Goal: Task Accomplishment & Management: Use online tool/utility

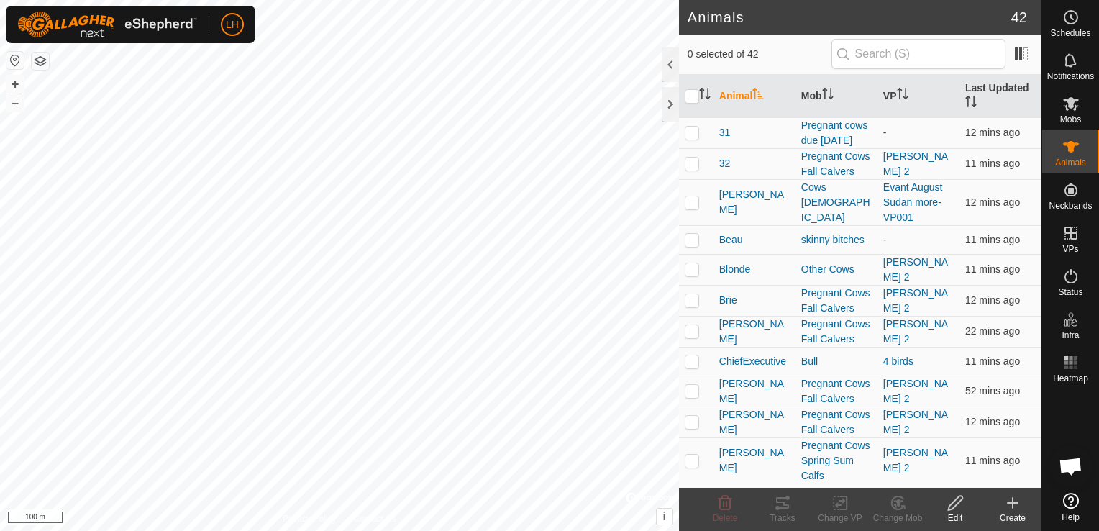
click at [447, 530] on html "LH Schedules Notifications Mobs Animals Neckbands VPs Status Infra Heatmap Help…" at bounding box center [549, 265] width 1099 height 531
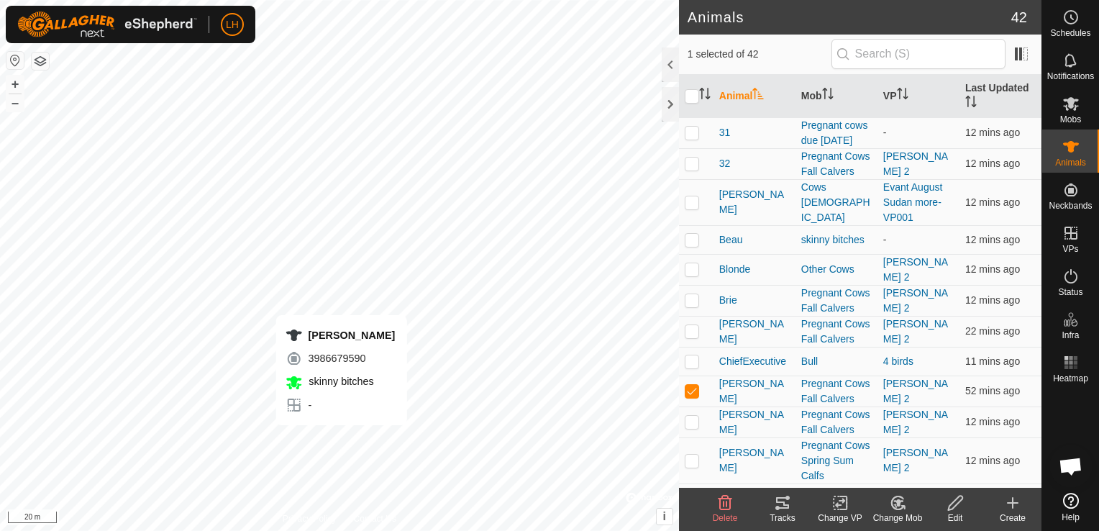
checkbox input "false"
checkbox input "true"
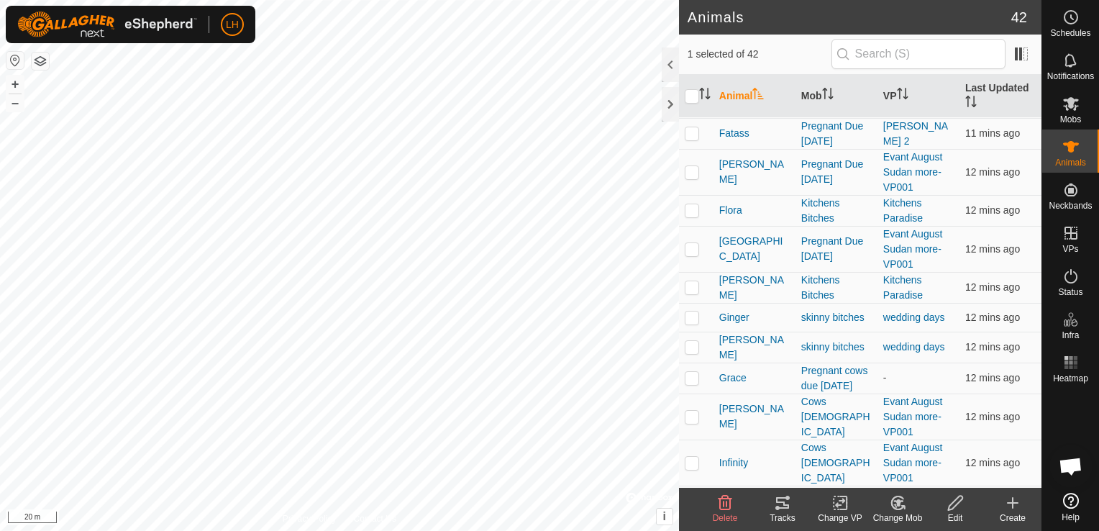
scroll to position [503, 0]
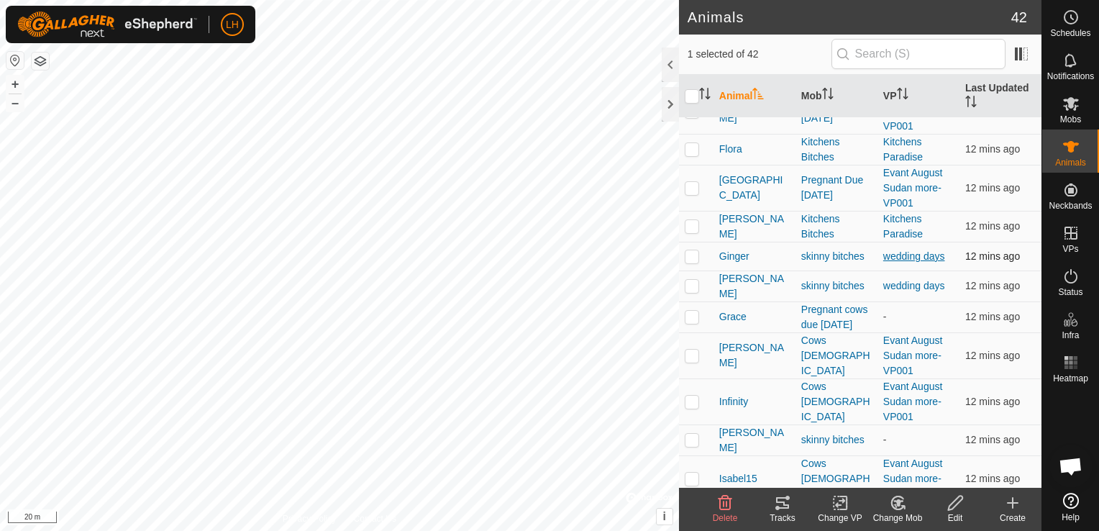
click at [906, 262] on link "wedding days" at bounding box center [914, 256] width 62 height 12
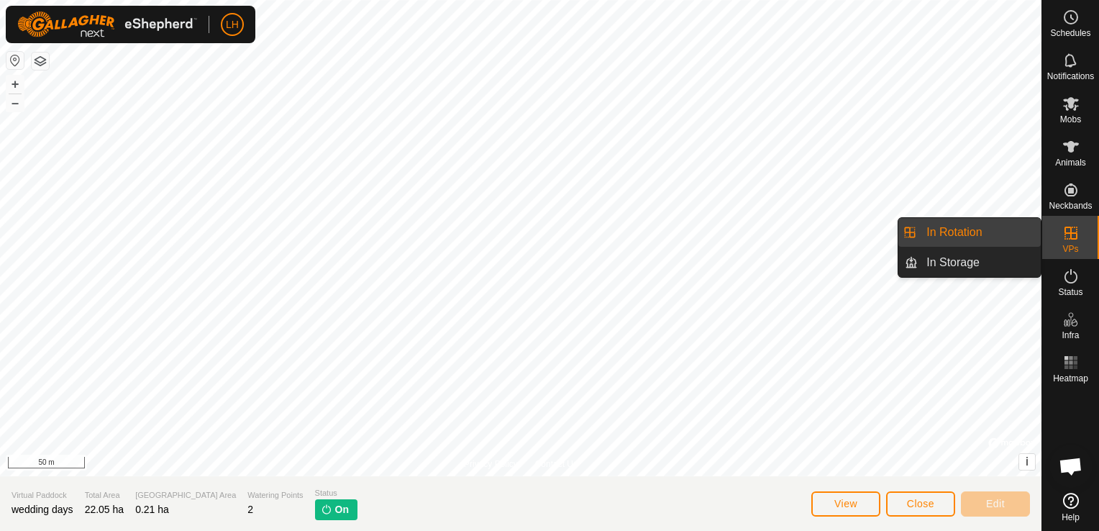
click at [998, 239] on link "In Rotation" at bounding box center [978, 232] width 123 height 29
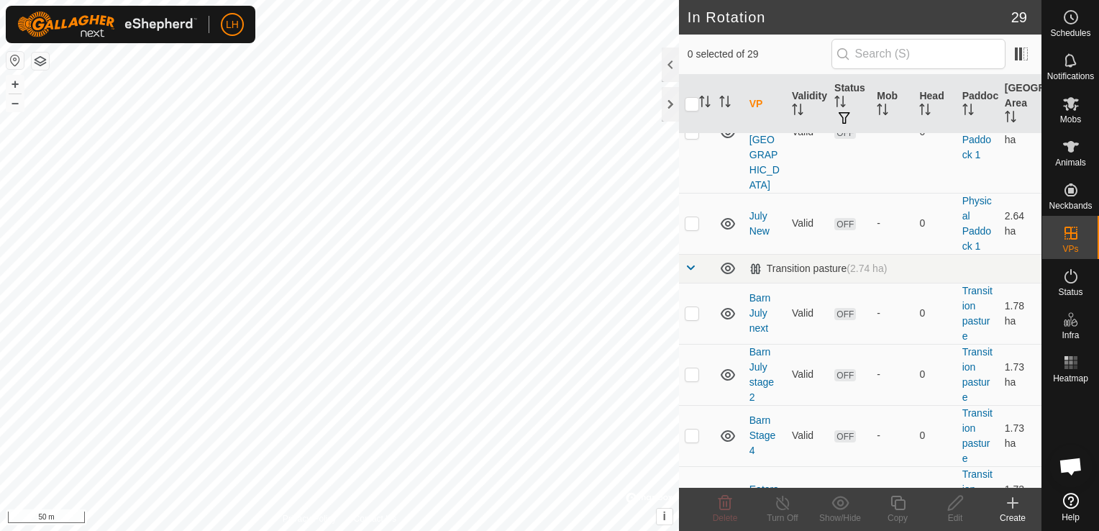
scroll to position [1150, 0]
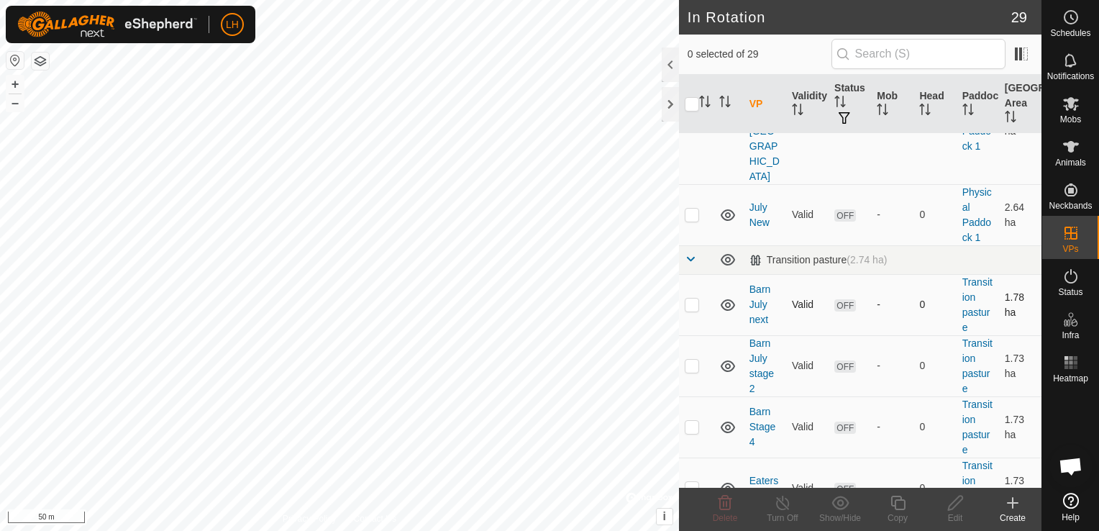
click at [693, 298] on p-checkbox at bounding box center [692, 304] width 14 height 12
checkbox input "false"
click at [695, 482] on p-checkbox at bounding box center [692, 488] width 14 height 12
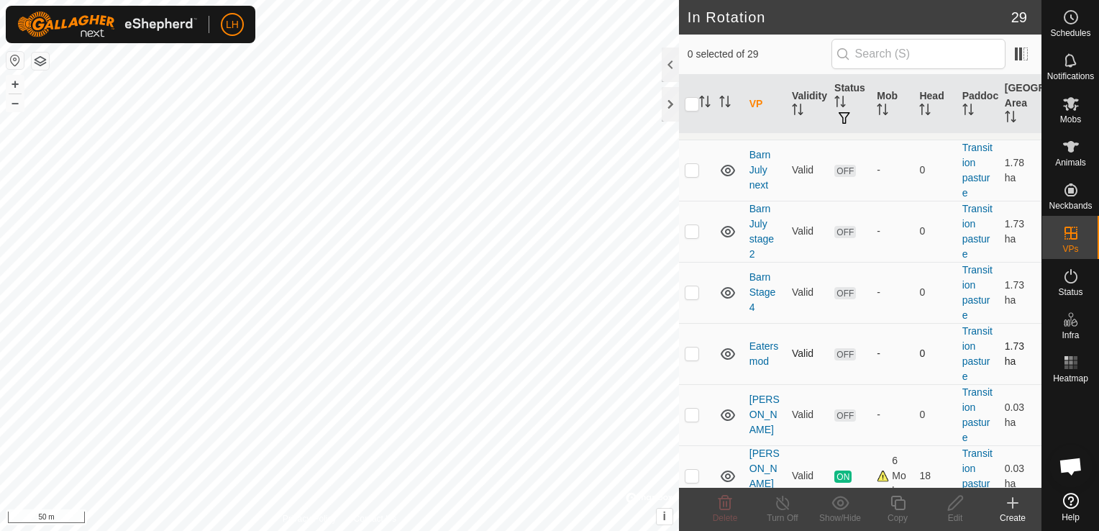
scroll to position [1294, 0]
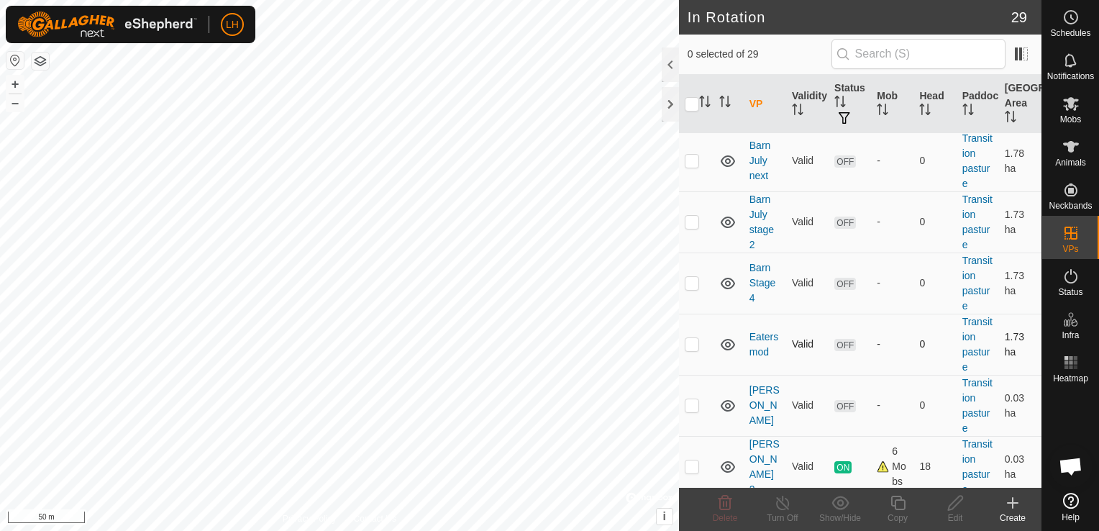
click at [691, 338] on p-checkbox at bounding box center [692, 344] width 14 height 12
click at [728, 508] on icon at bounding box center [724, 502] width 17 height 17
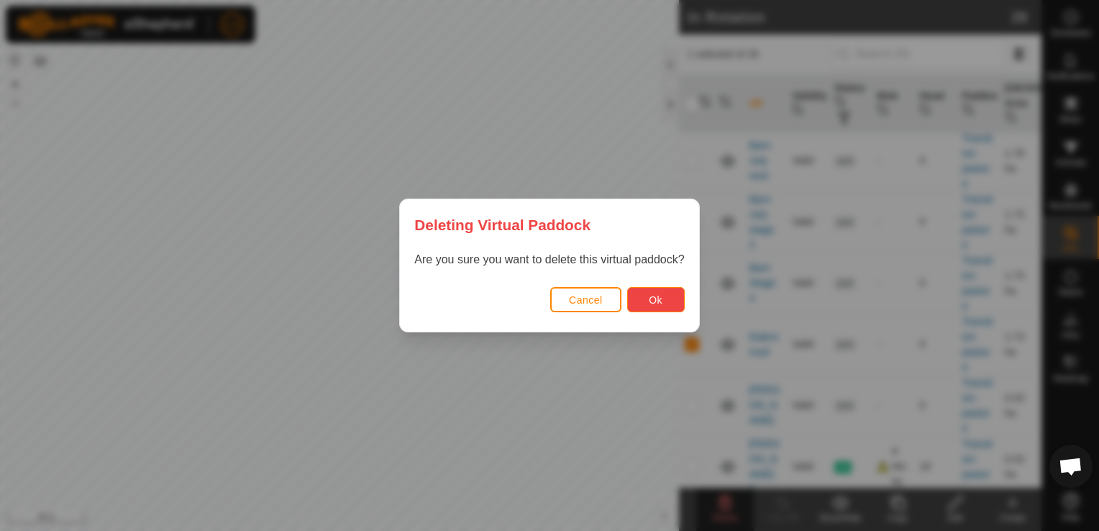
click at [642, 298] on button "Ok" at bounding box center [656, 299] width 58 height 25
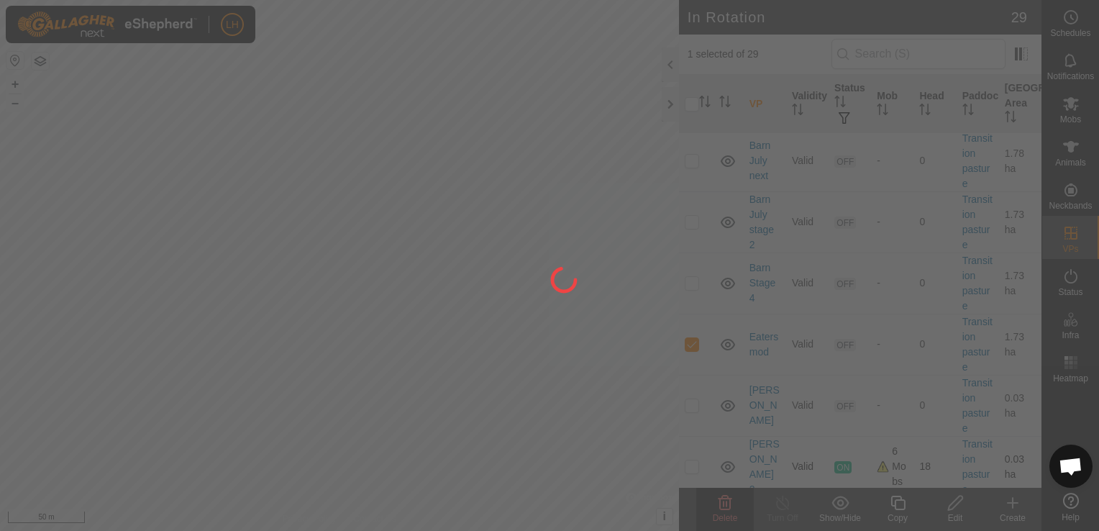
checkbox input "false"
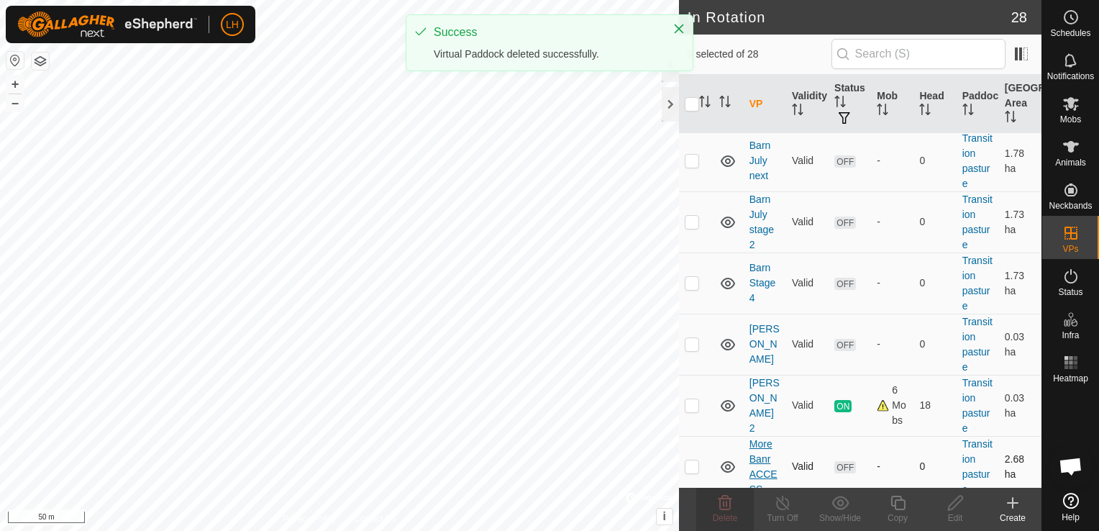
click at [754, 438] on link "More Banr ACCESS" at bounding box center [763, 466] width 28 height 57
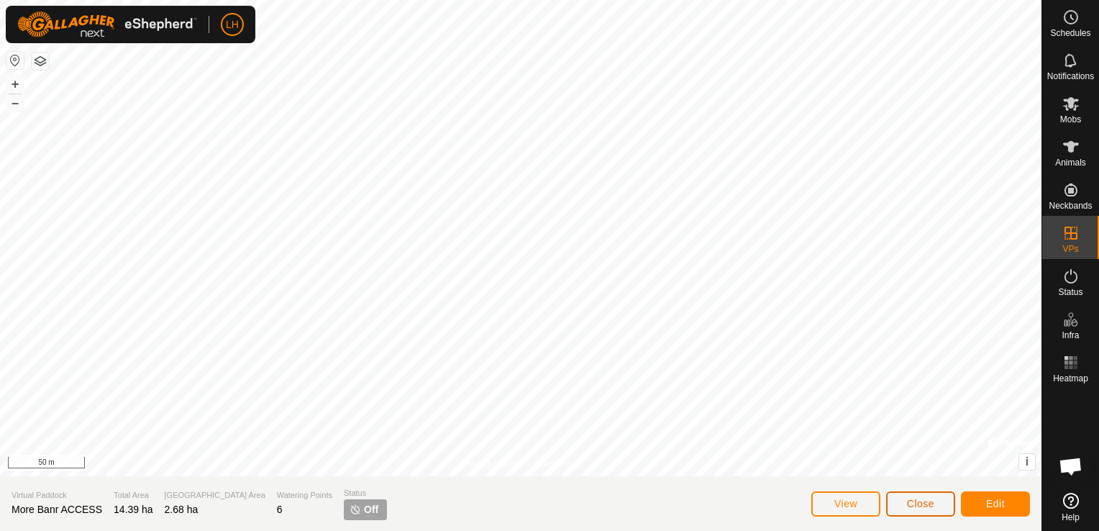
click at [939, 500] on button "Close" at bounding box center [920, 503] width 69 height 25
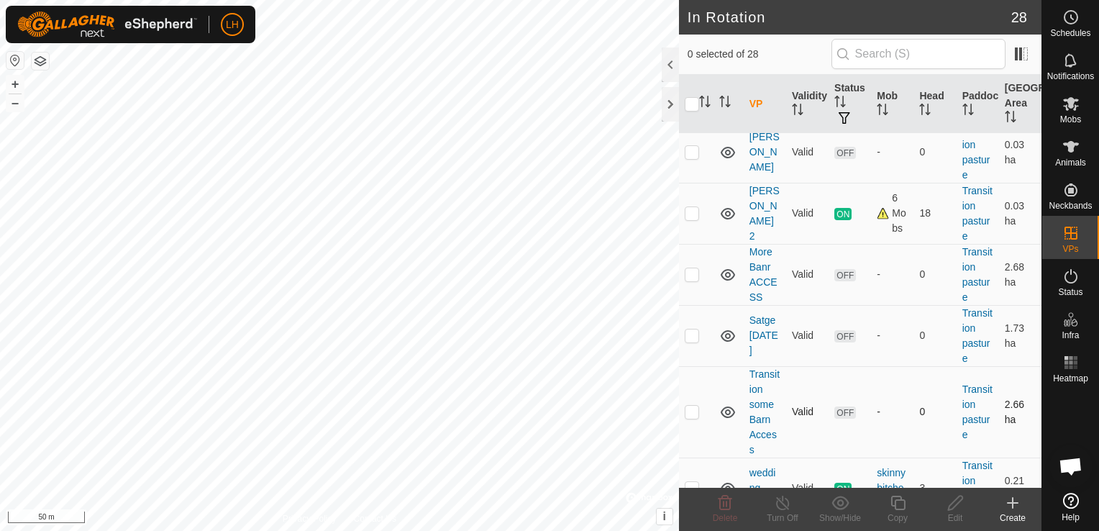
scroll to position [1605, 0]
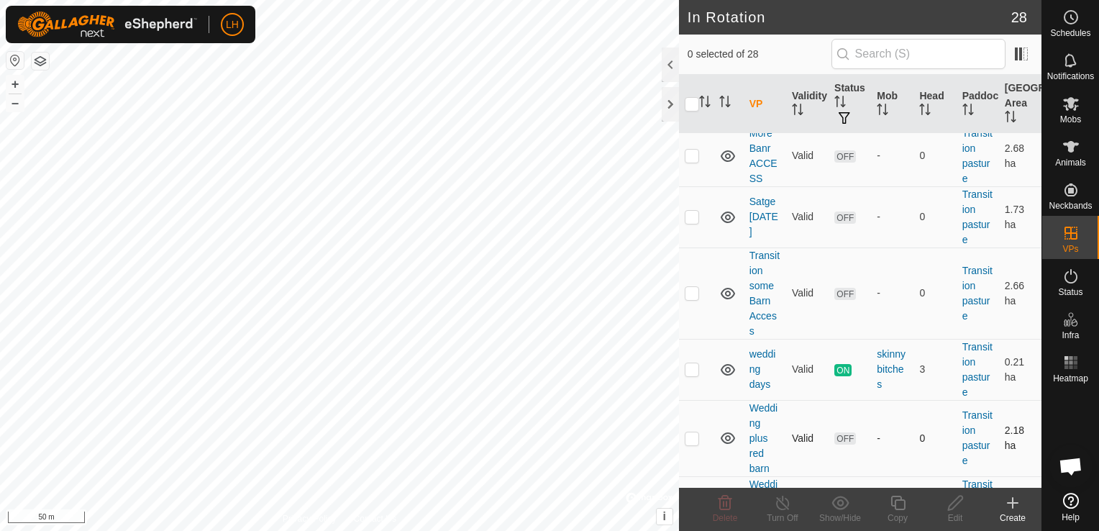
click at [759, 400] on td "Wedding plus red barn" at bounding box center [764, 438] width 42 height 76
click at [752, 402] on link "Wedding plus red barn" at bounding box center [763, 438] width 28 height 72
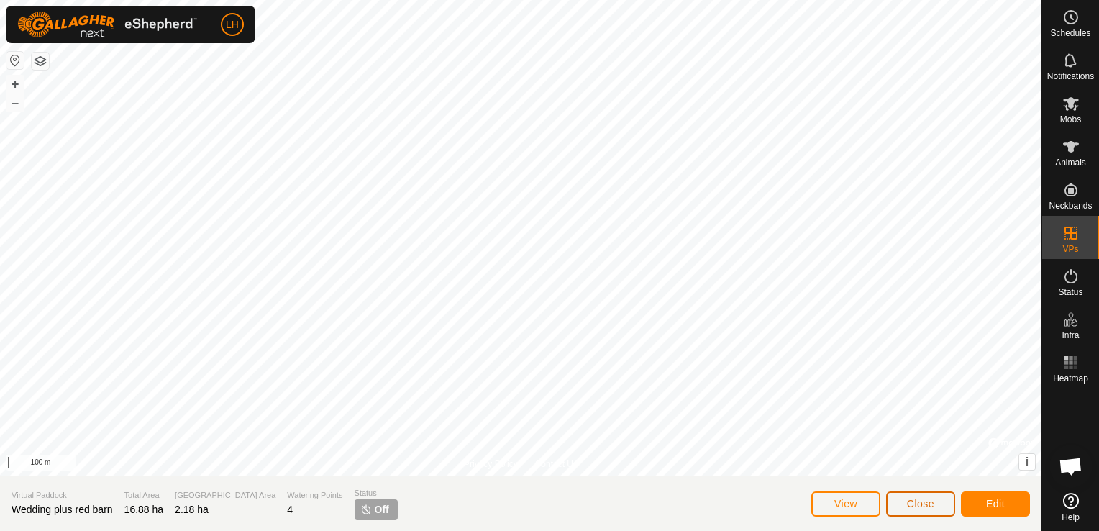
click at [931, 501] on span "Close" at bounding box center [920, 504] width 27 height 12
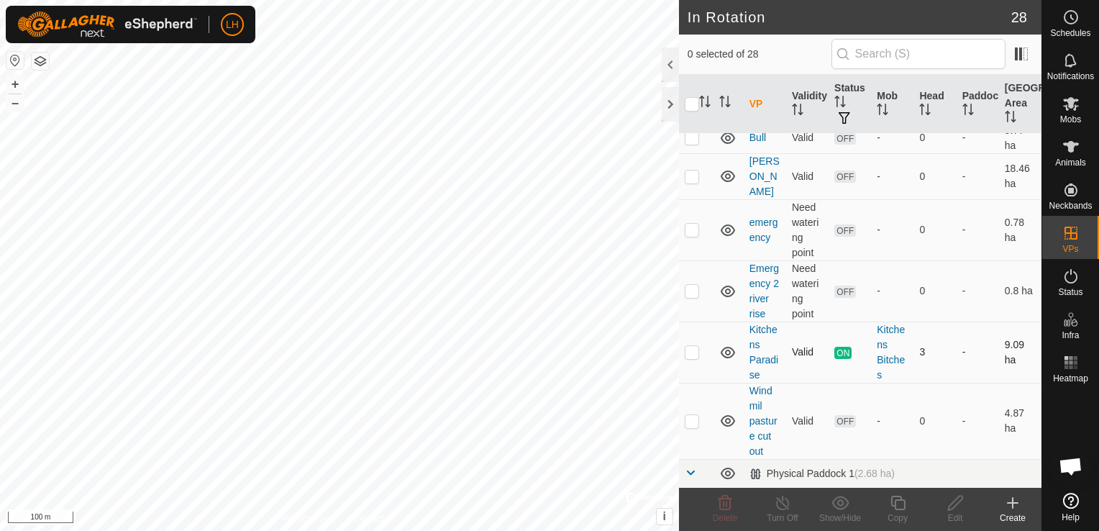
scroll to position [72, 0]
click at [758, 407] on link "Windmil pasture cut out" at bounding box center [763, 419] width 28 height 72
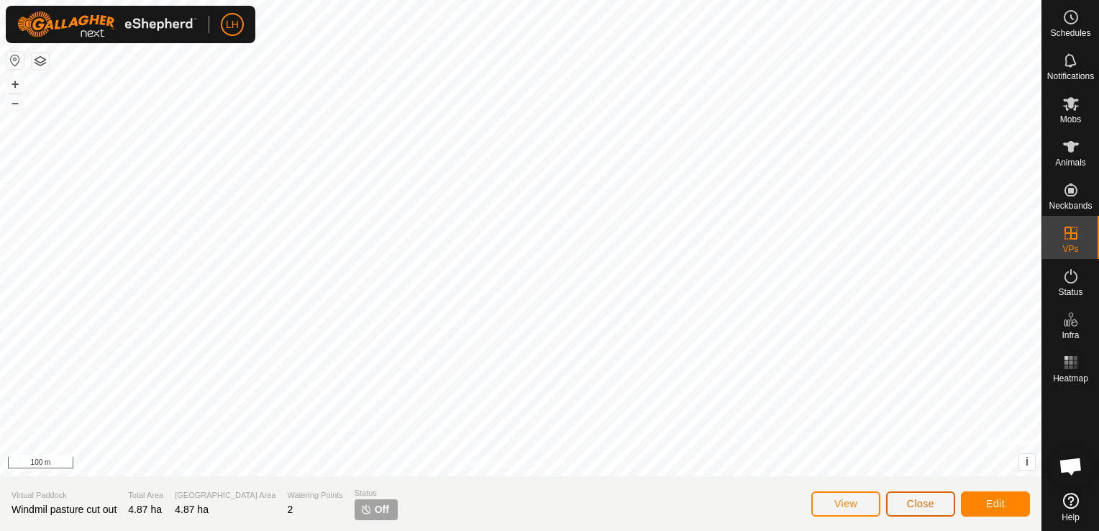
click at [923, 500] on span "Close" at bounding box center [920, 504] width 27 height 12
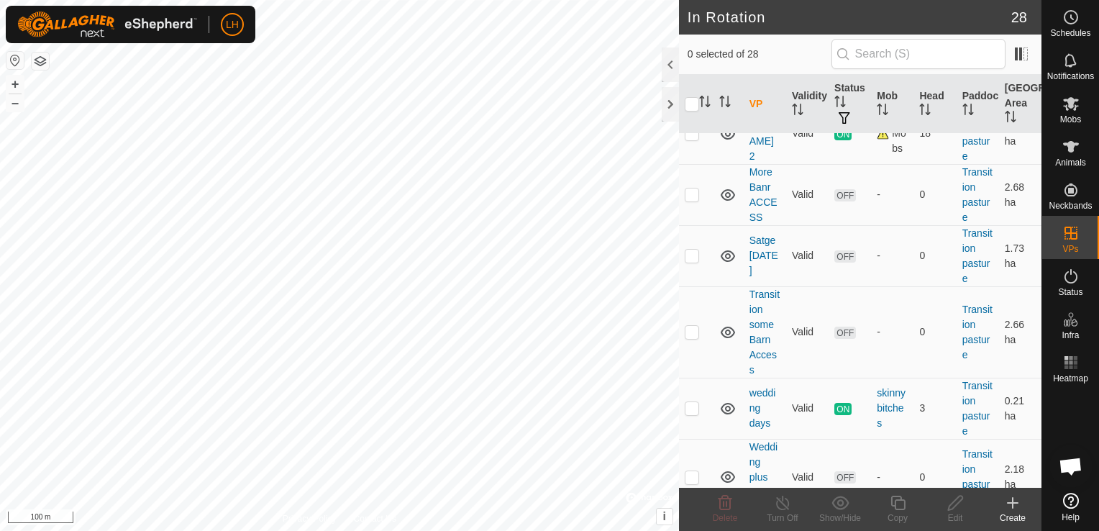
scroll to position [1605, 0]
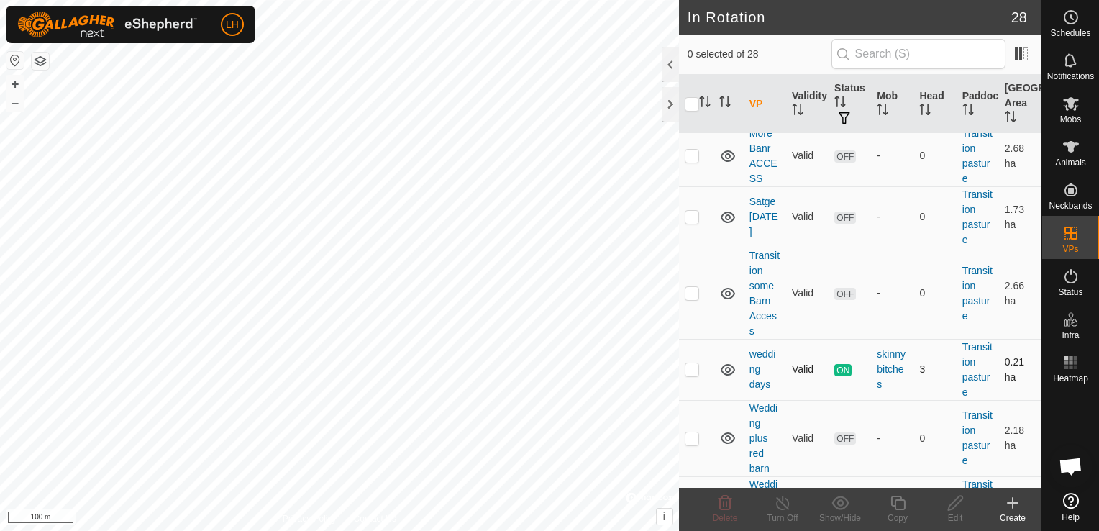
click at [759, 339] on td "wedding days" at bounding box center [764, 369] width 42 height 61
click at [756, 339] on td "wedding days" at bounding box center [764, 369] width 42 height 61
click at [762, 476] on td "Wedding small area" at bounding box center [764, 506] width 42 height 61
click at [754, 478] on link "Wedding small area" at bounding box center [763, 506] width 28 height 57
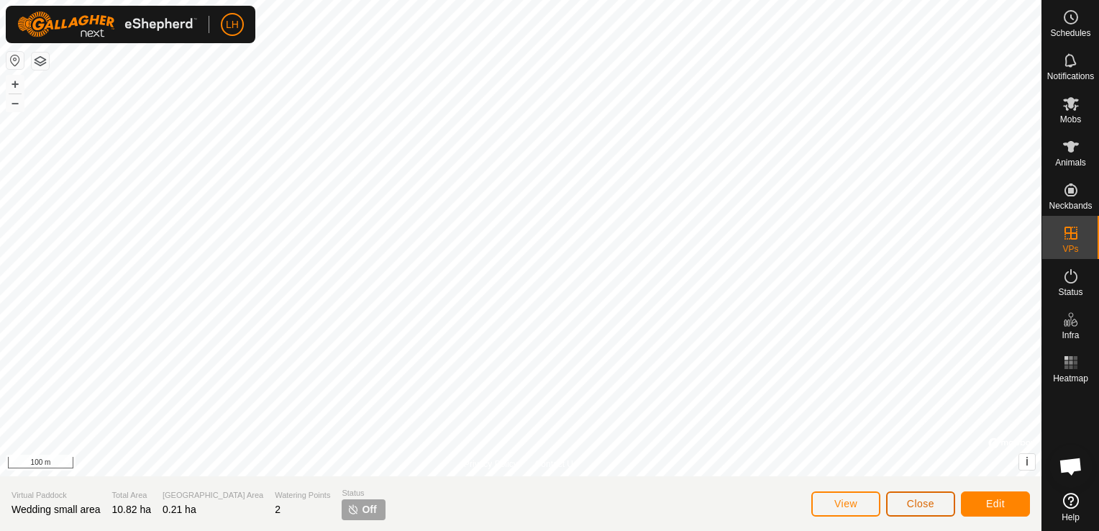
click at [918, 505] on span "Close" at bounding box center [920, 504] width 27 height 12
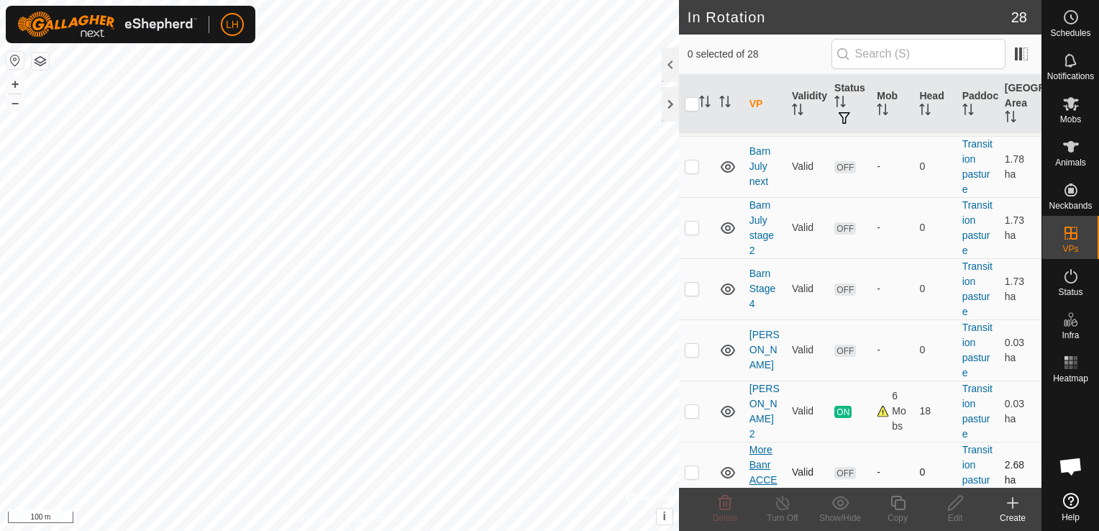
scroll to position [1605, 0]
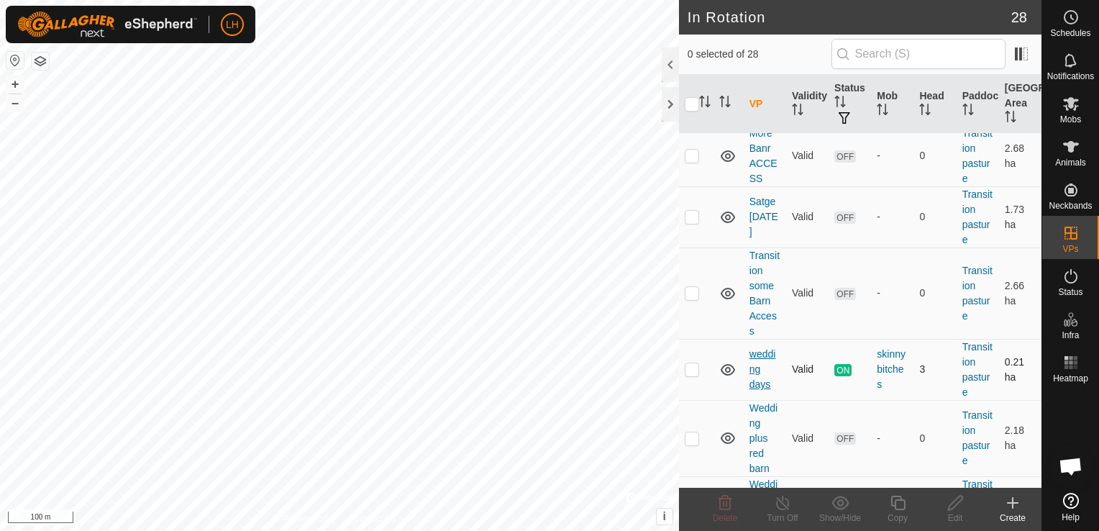
click at [758, 348] on link "wedding days" at bounding box center [762, 369] width 27 height 42
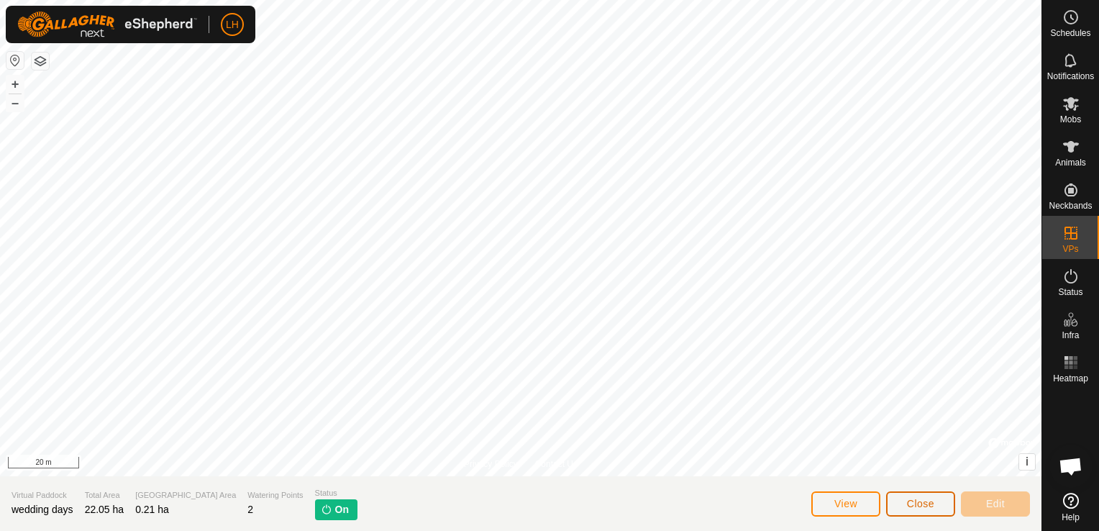
click at [920, 502] on span "Close" at bounding box center [920, 504] width 27 height 12
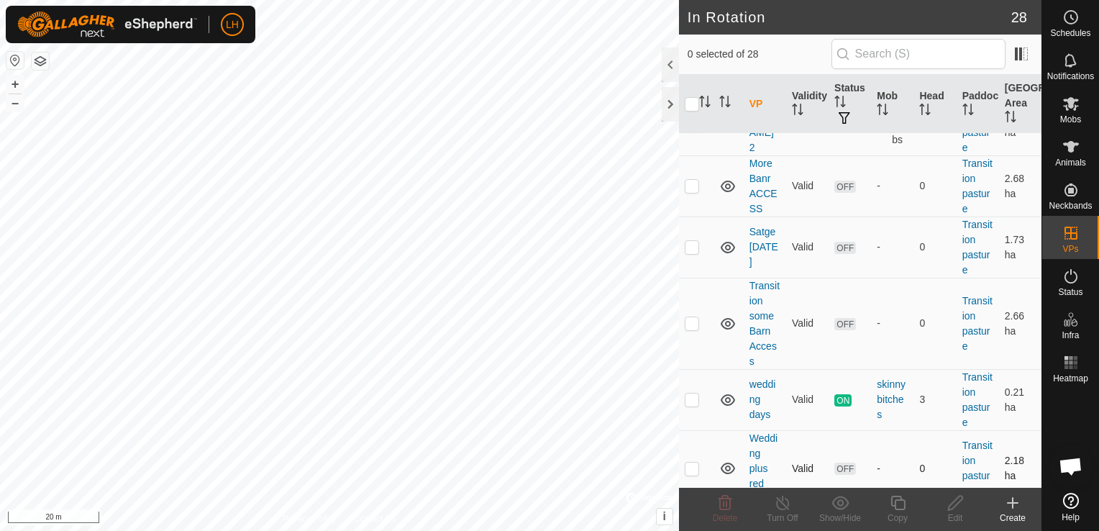
scroll to position [1582, 0]
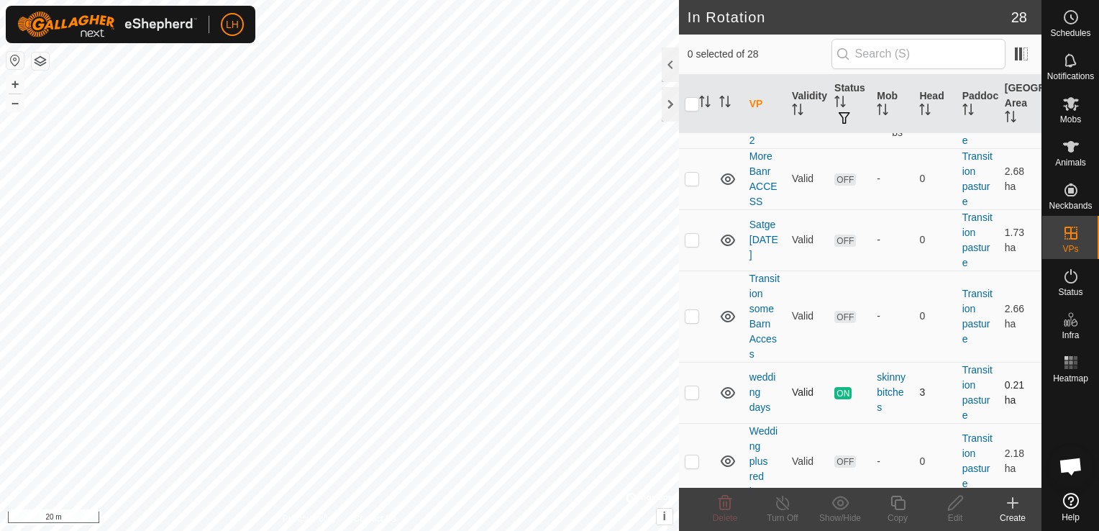
click at [689, 386] on p-checkbox at bounding box center [692, 392] width 14 height 12
checkbox input "true"
click at [896, 502] on icon at bounding box center [898, 502] width 18 height 17
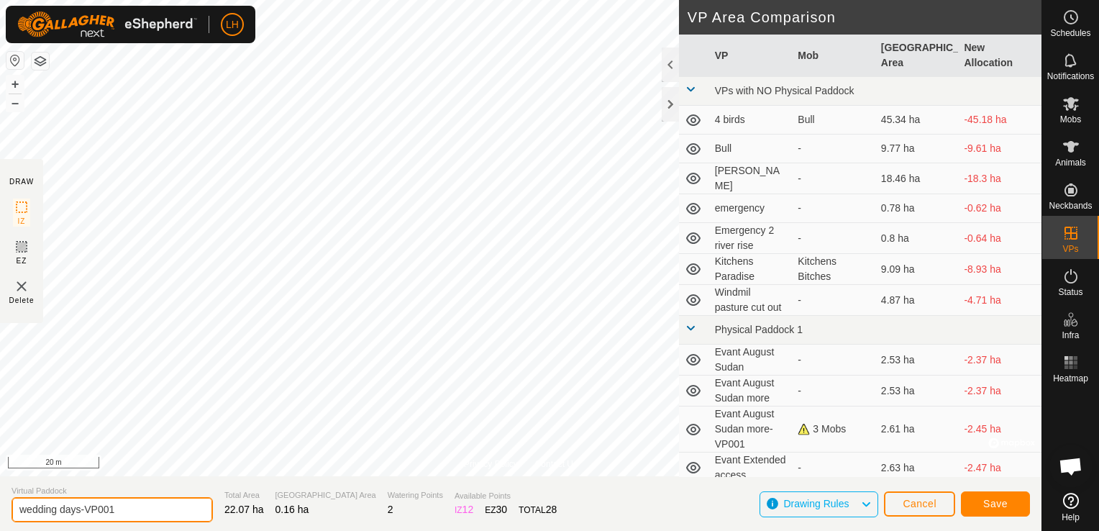
drag, startPoint x: 163, startPoint y: 511, endPoint x: 7, endPoint y: 482, distance: 158.8
click at [0, 487] on html "LH Schedules Notifications Mobs Animals Neckbands VPs Status Infra Heatmap Help…" at bounding box center [549, 265] width 1099 height 531
type input "Weaning"
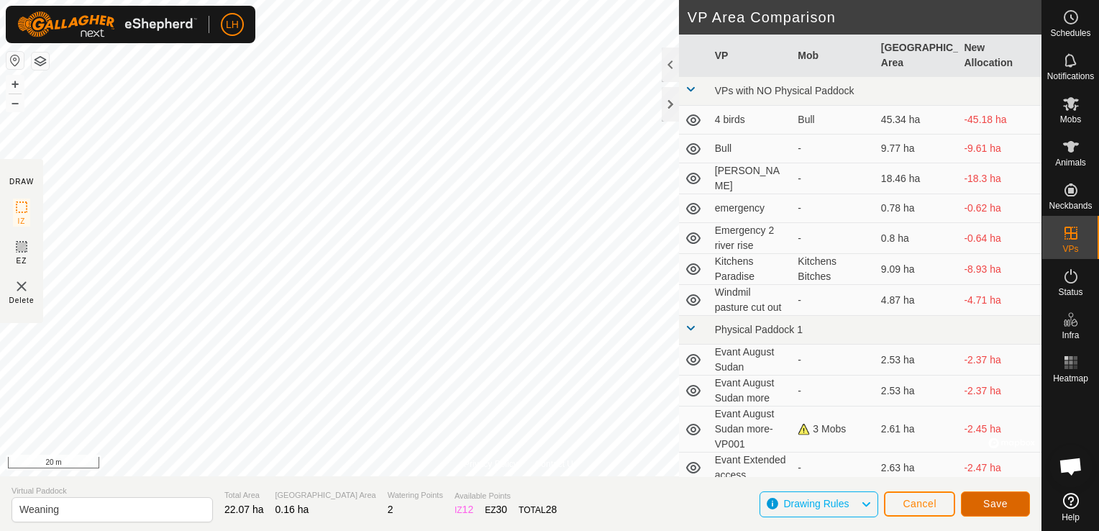
drag, startPoint x: 1012, startPoint y: 505, endPoint x: 686, endPoint y: 424, distance: 335.5
click at [691, 476] on div "DRAW IZ EZ Delete VP Area Comparison VP Mob [GEOGRAPHIC_DATA] Area New Allocati…" at bounding box center [520, 503] width 1041 height 55
click at [1012, 502] on button "Save" at bounding box center [995, 503] width 69 height 25
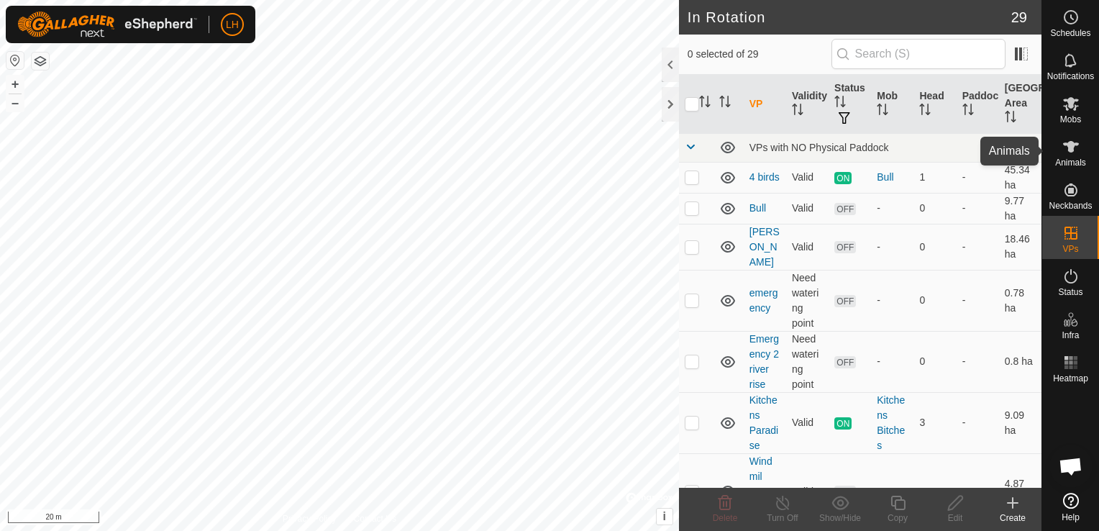
click at [1068, 147] on icon at bounding box center [1071, 147] width 16 height 12
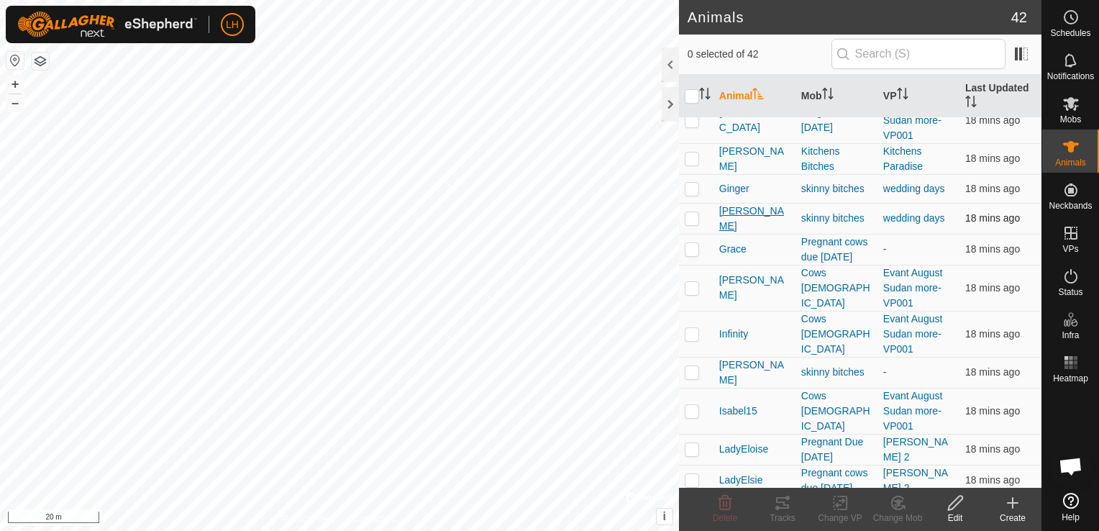
scroll to position [575, 0]
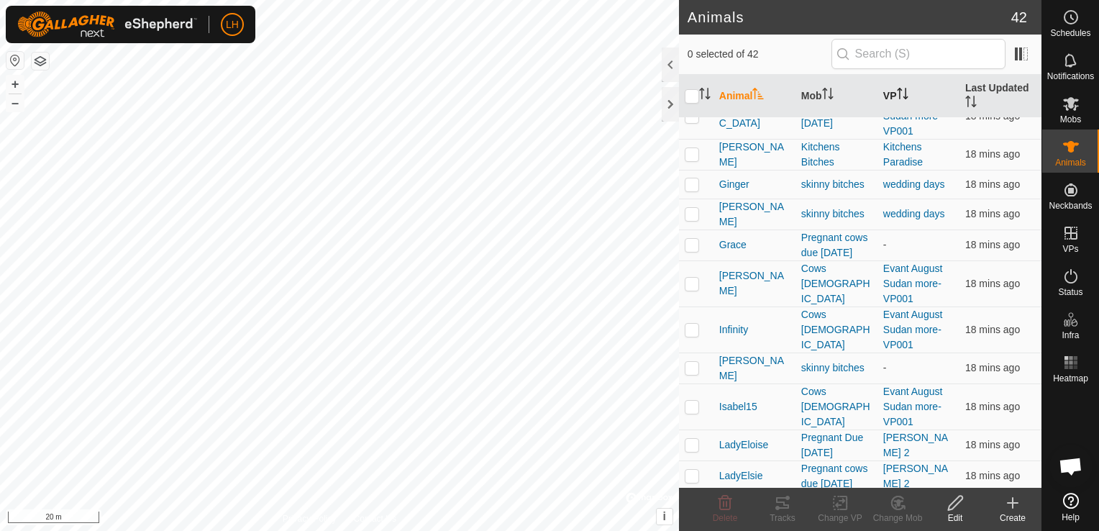
click at [899, 97] on icon "Activate to sort" at bounding box center [903, 94] width 12 height 12
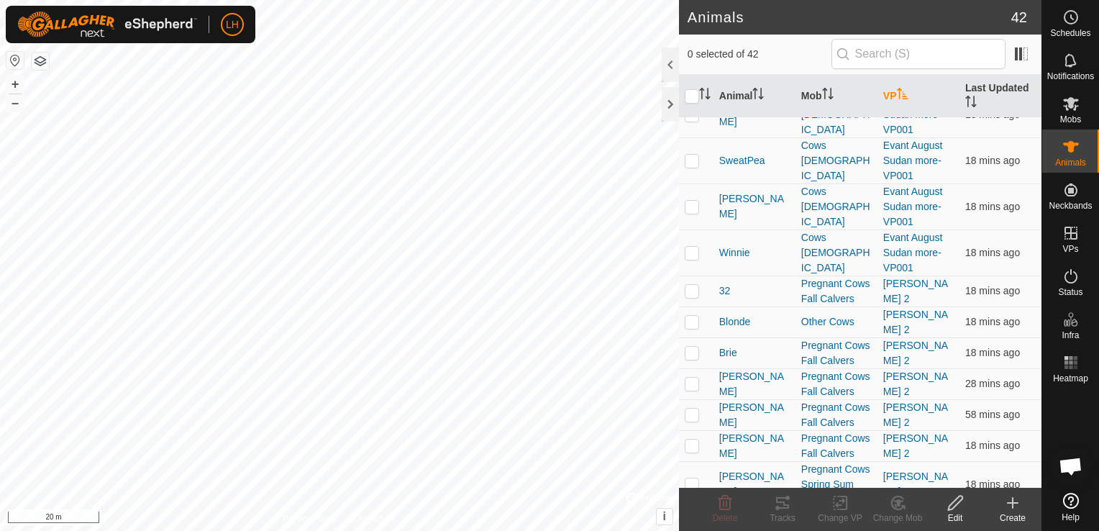
scroll to position [0, 0]
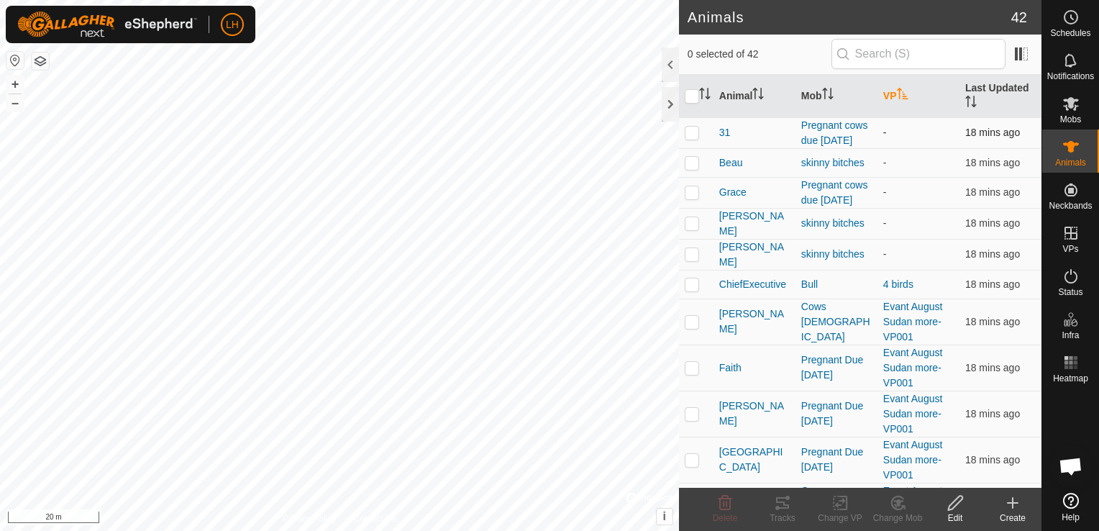
click at [690, 127] on p-checkbox at bounding box center [692, 133] width 14 height 12
checkbox input "true"
click at [694, 222] on p-checkbox at bounding box center [692, 223] width 14 height 12
checkbox input "true"
click at [692, 250] on p-checkbox at bounding box center [692, 254] width 14 height 12
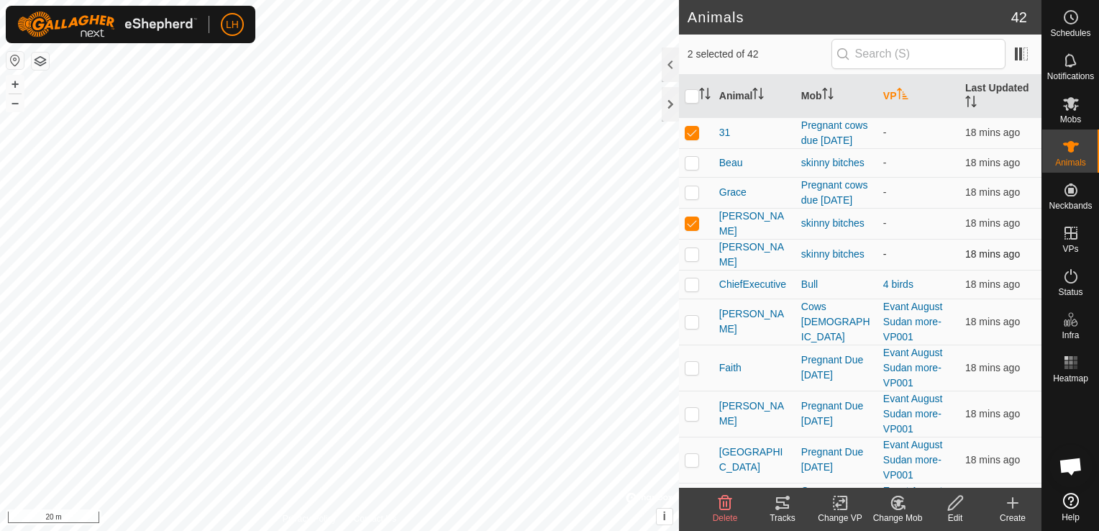
checkbox input "true"
click at [837, 505] on icon at bounding box center [840, 502] width 10 height 9
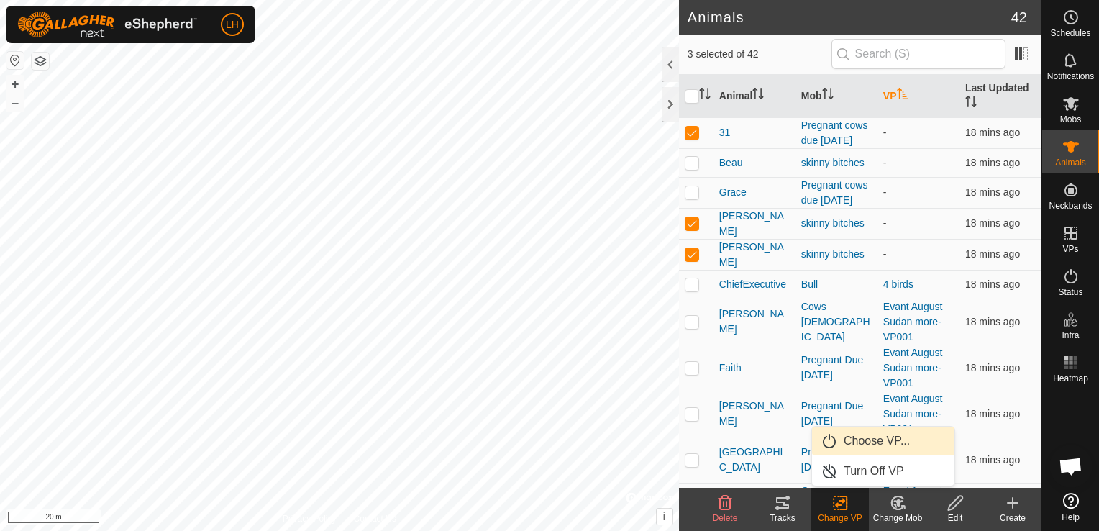
click at [845, 440] on link "Choose VP..." at bounding box center [883, 440] width 142 height 29
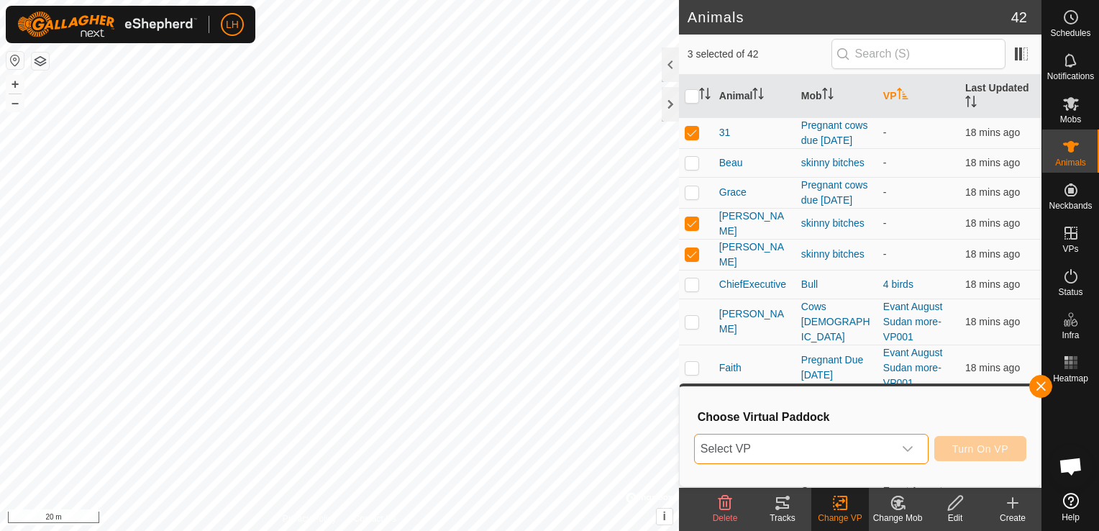
click at [846, 444] on span "Select VP" at bounding box center [794, 448] width 198 height 29
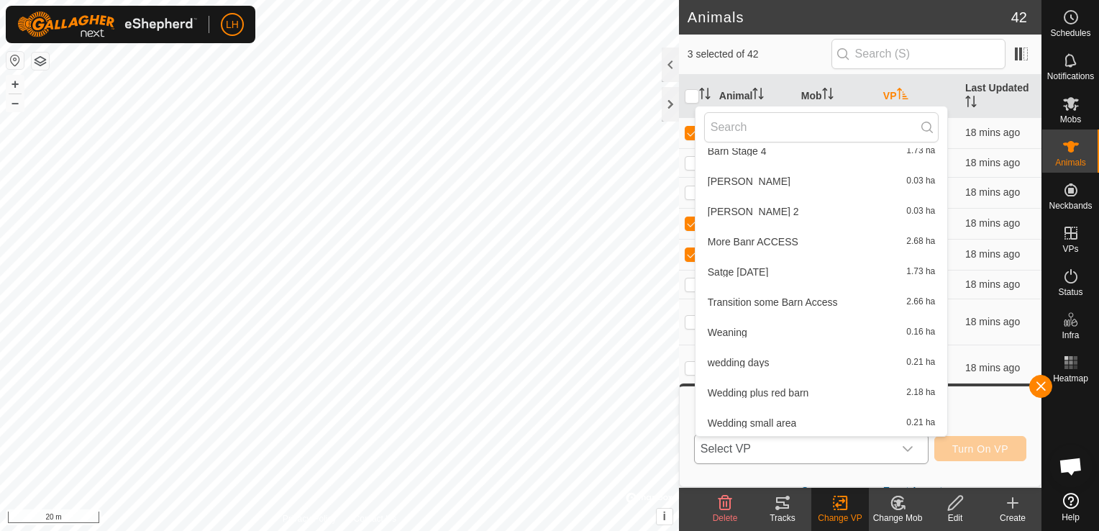
scroll to position [686, 0]
click at [737, 334] on li "Weaning 0.16 ha" at bounding box center [821, 330] width 252 height 29
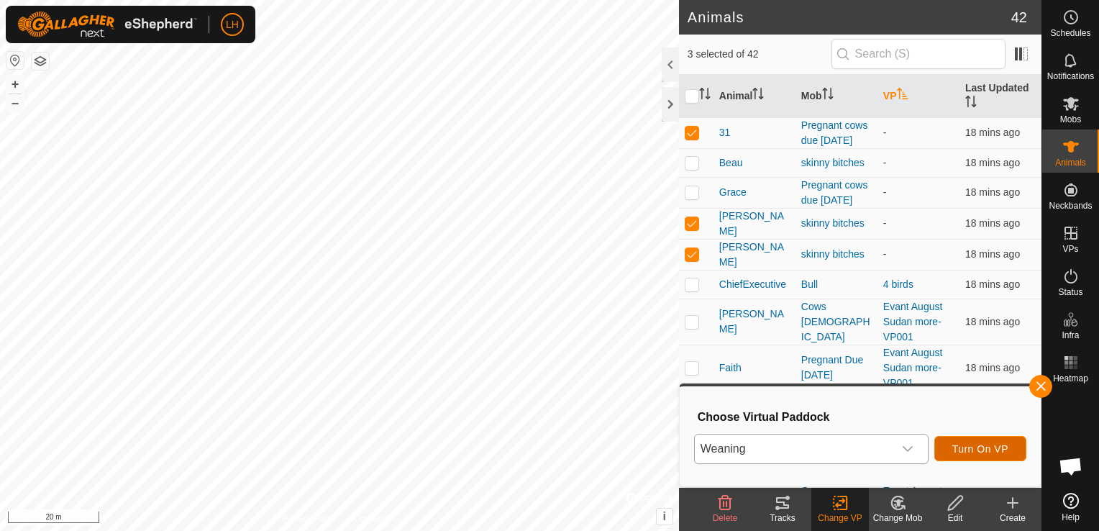
click at [994, 449] on span "Turn On VP" at bounding box center [980, 449] width 56 height 12
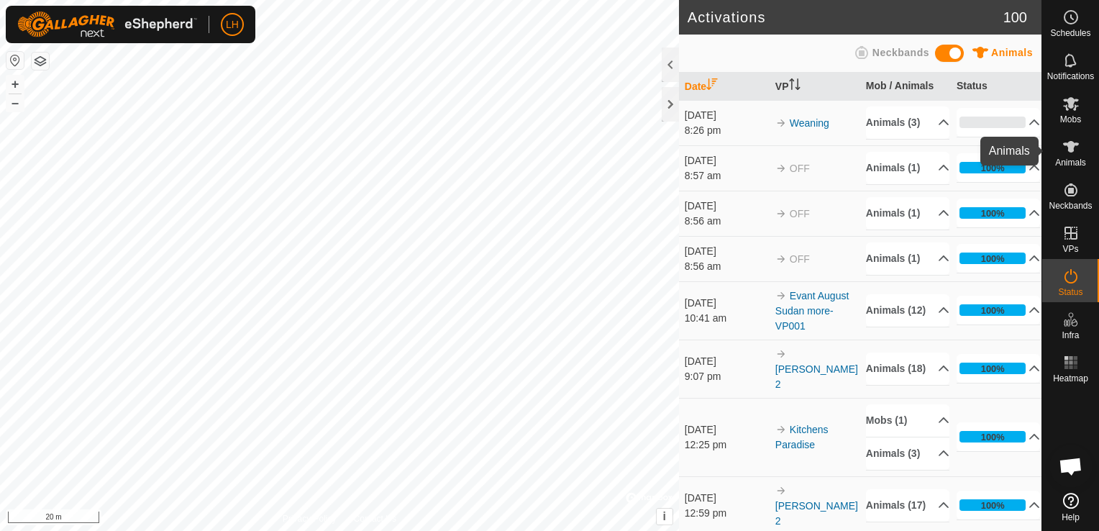
click at [1071, 153] on icon at bounding box center [1070, 146] width 17 height 17
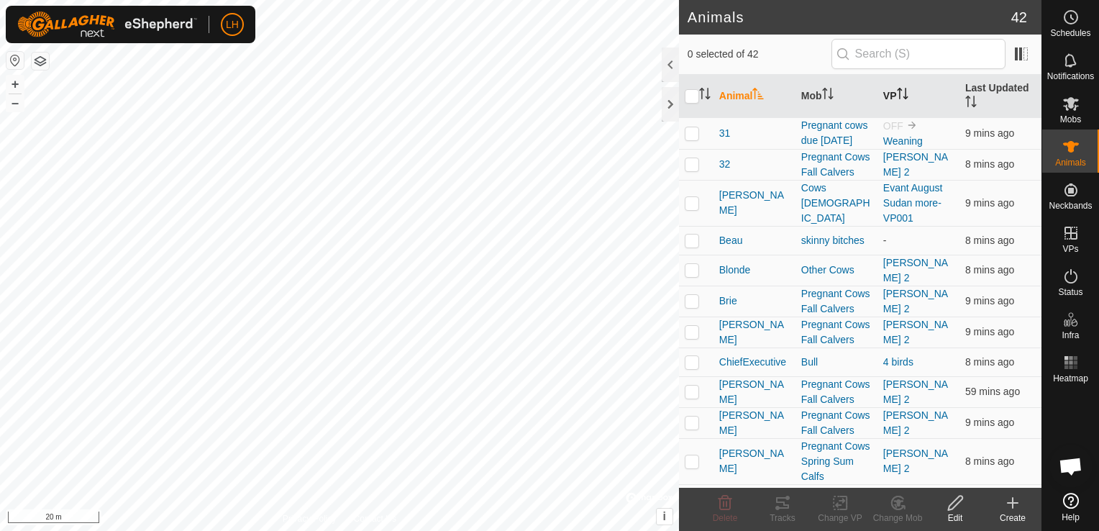
click at [899, 93] on icon "Activate to sort" at bounding box center [903, 94] width 12 height 12
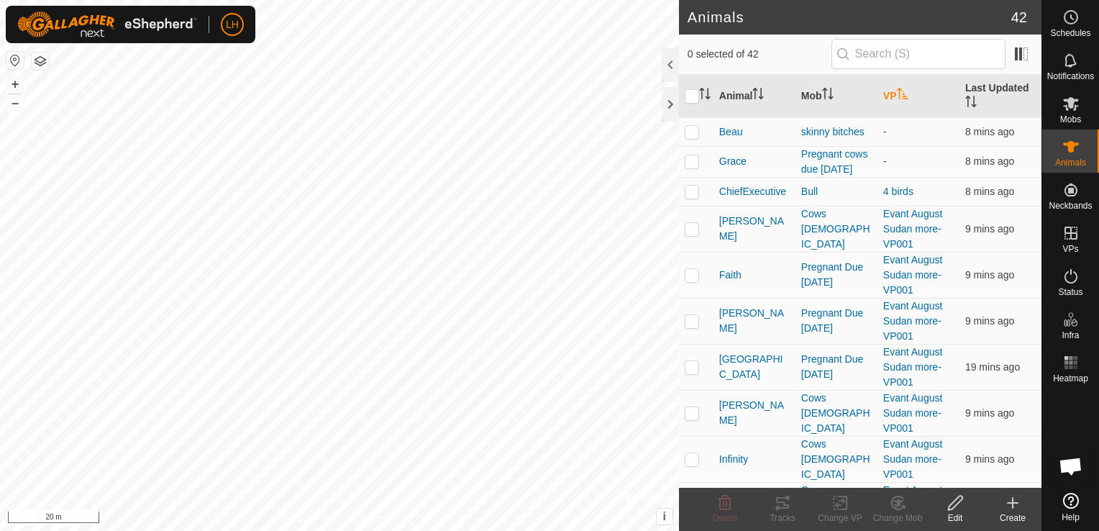
click at [897, 88] on icon "Activate to sort" at bounding box center [903, 94] width 12 height 12
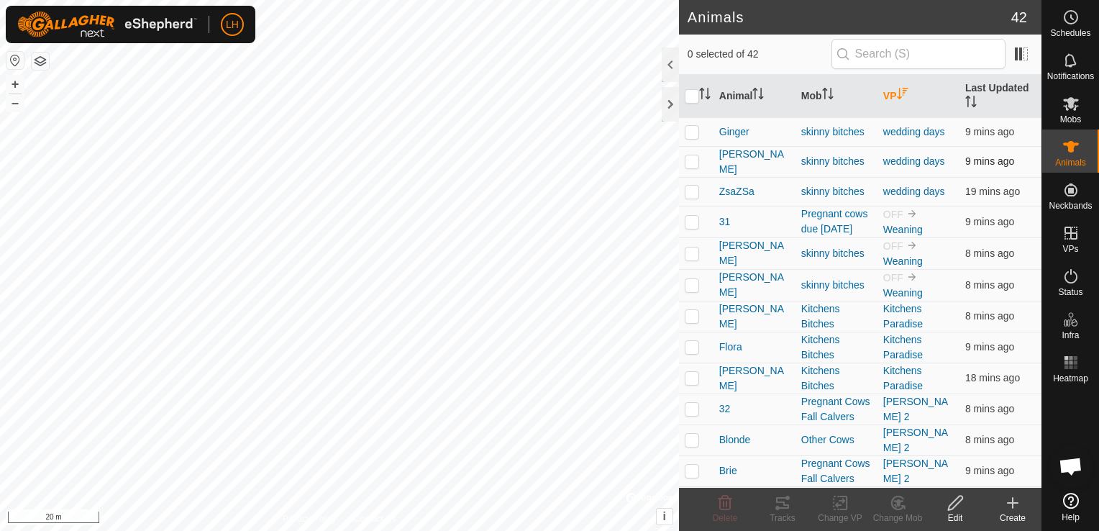
drag, startPoint x: 691, startPoint y: 134, endPoint x: 695, endPoint y: 159, distance: 24.8
click at [691, 140] on td at bounding box center [696, 131] width 35 height 29
checkbox input "true"
drag, startPoint x: 695, startPoint y: 162, endPoint x: 690, endPoint y: 186, distance: 24.3
click at [695, 165] on p-checkbox at bounding box center [692, 161] width 14 height 12
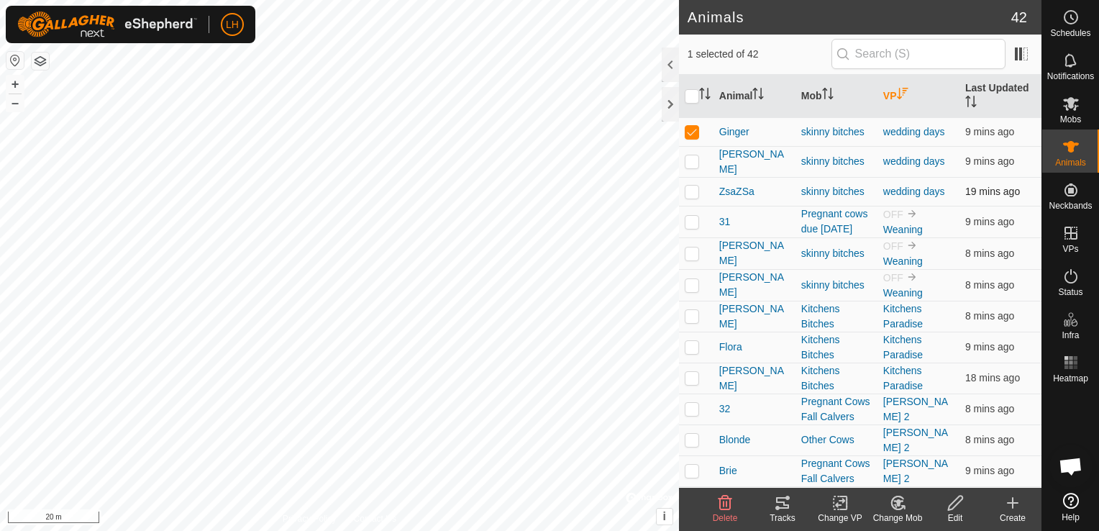
checkbox input "true"
click at [687, 191] on p-checkbox at bounding box center [692, 192] width 14 height 12
checkbox input "true"
click at [835, 503] on icon at bounding box center [840, 502] width 18 height 17
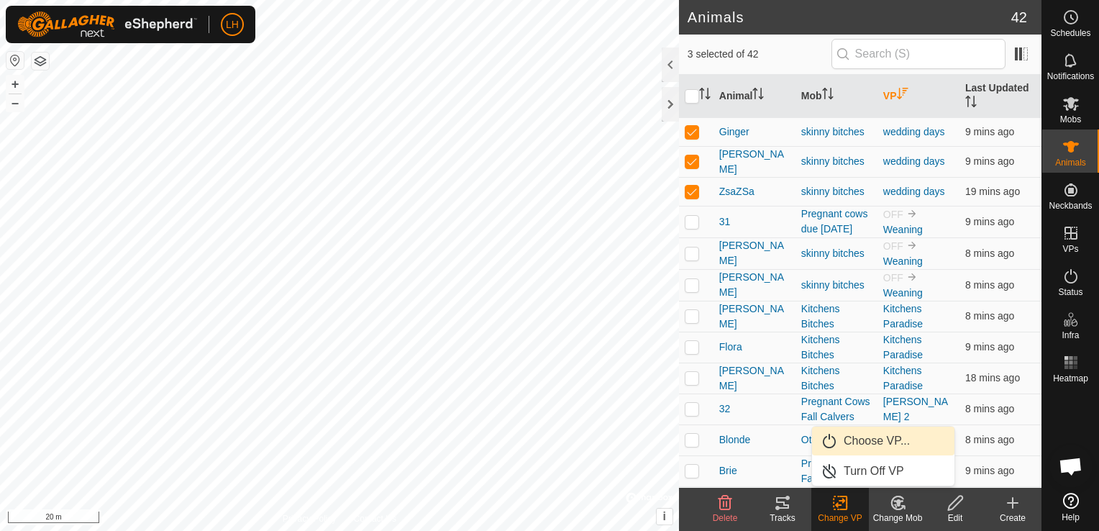
click at [900, 439] on link "Choose VP..." at bounding box center [883, 440] width 142 height 29
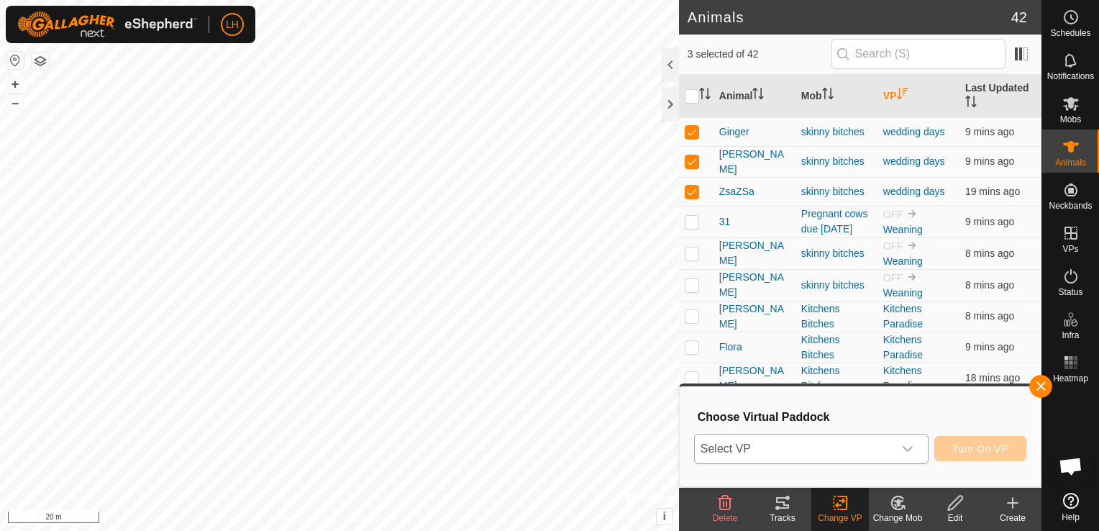
click at [843, 448] on span "Select VP" at bounding box center [794, 448] width 198 height 29
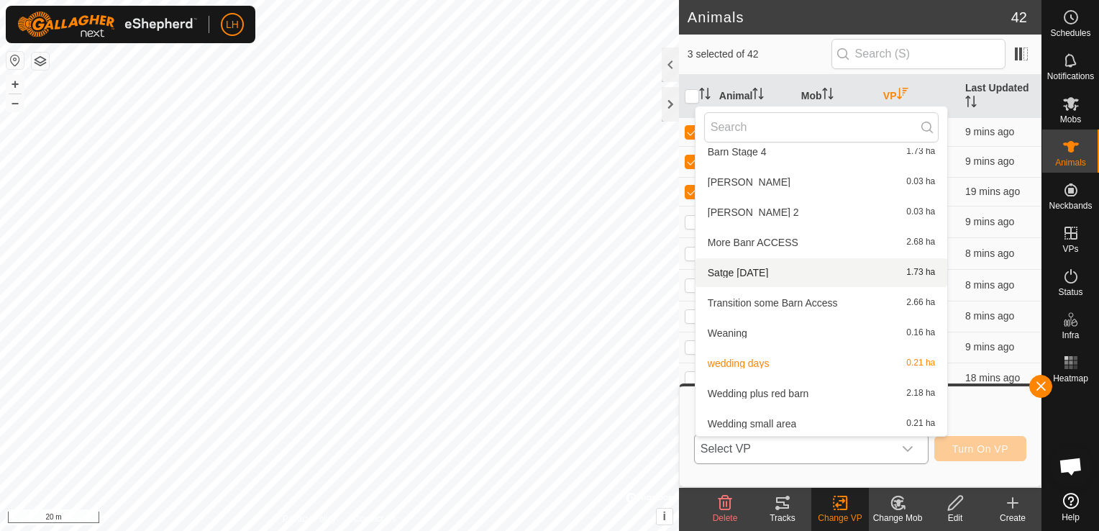
scroll to position [686, 0]
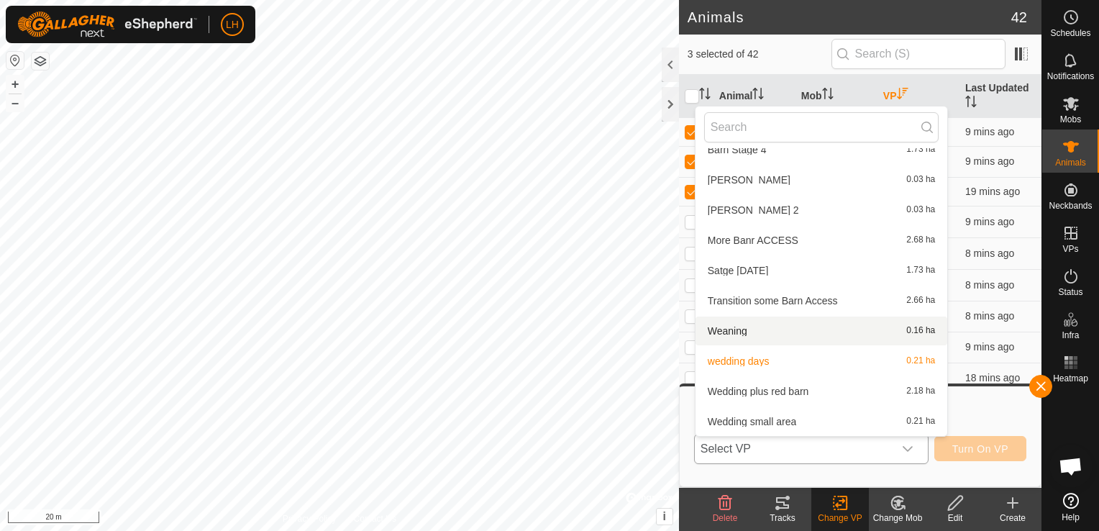
click at [754, 323] on li "Weaning 0.16 ha" at bounding box center [821, 330] width 252 height 29
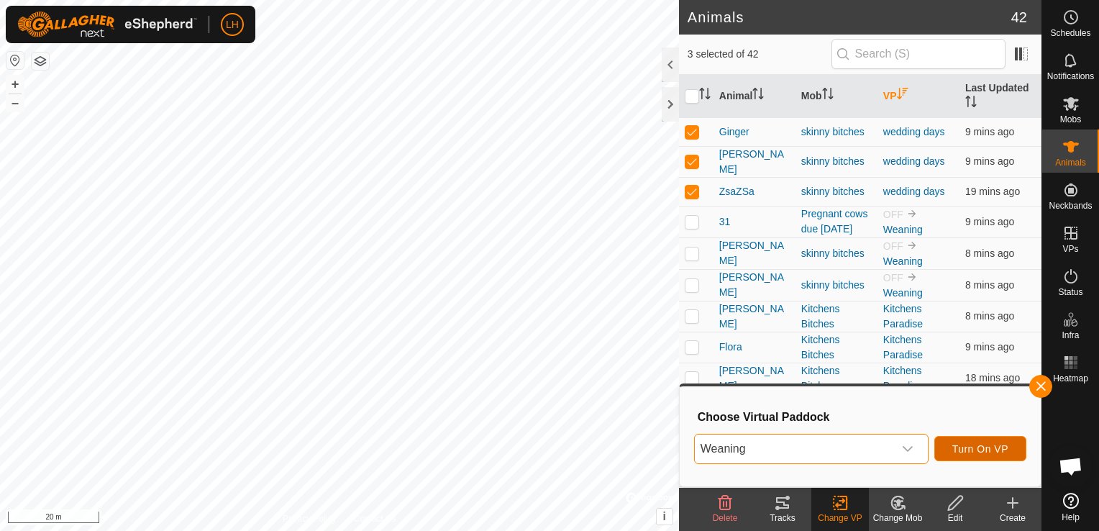
click at [989, 446] on span "Turn On VP" at bounding box center [980, 449] width 56 height 12
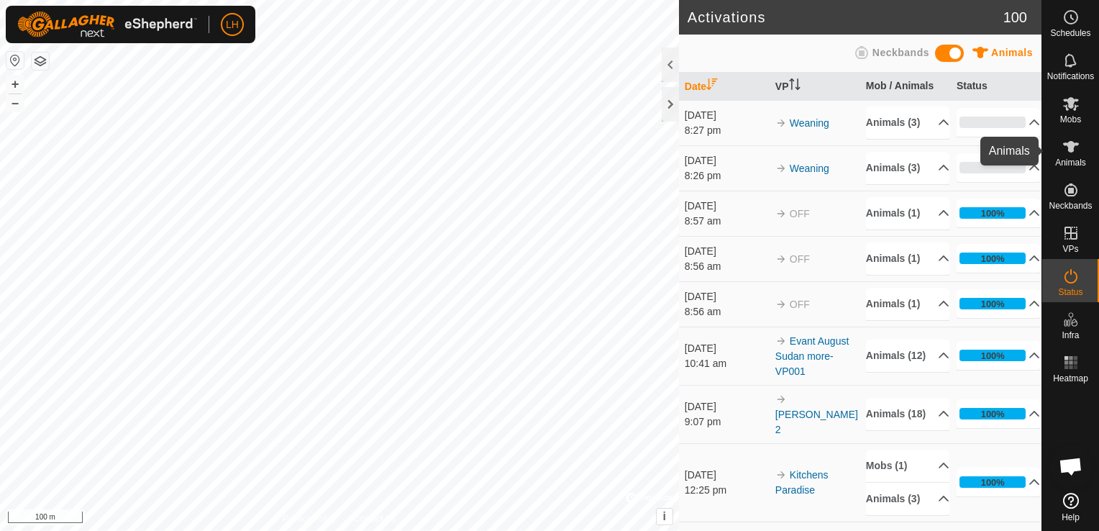
click at [1073, 147] on icon at bounding box center [1071, 147] width 16 height 12
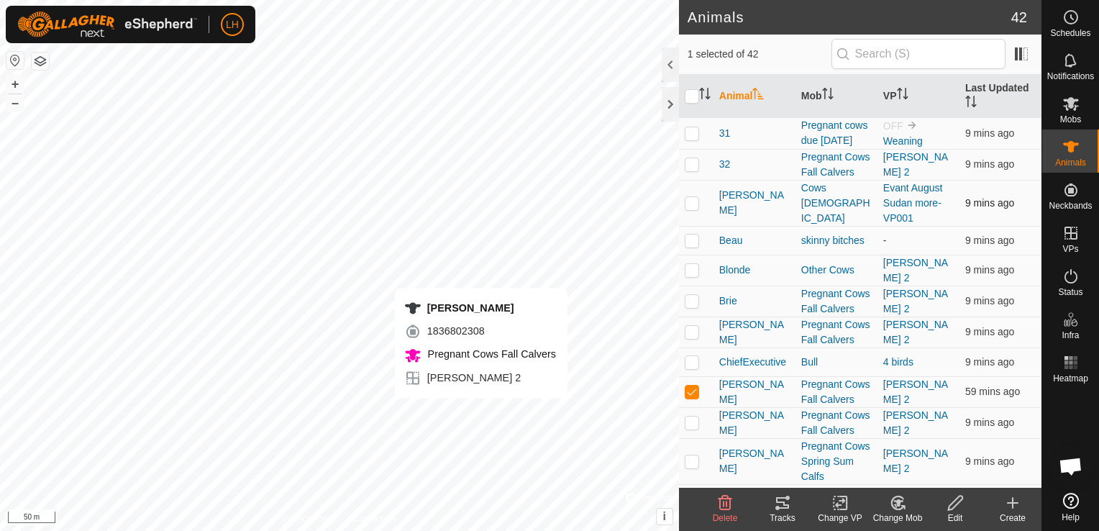
checkbox input "false"
